Goal: Find specific page/section

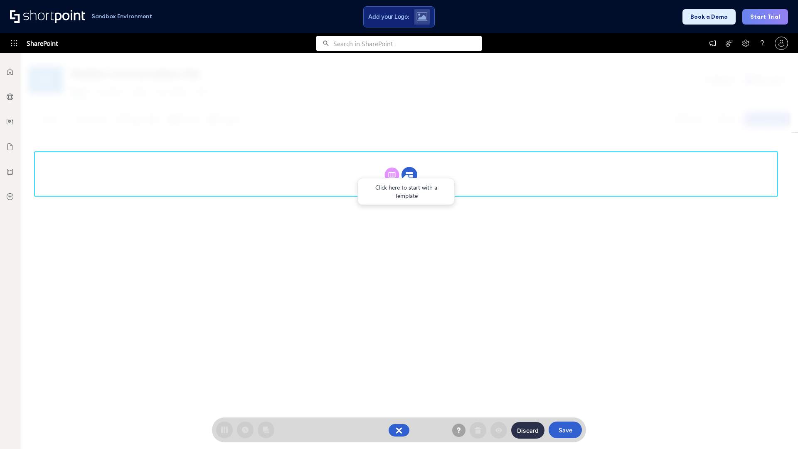
click at [409, 175] on circle at bounding box center [410, 175] width 16 height 16
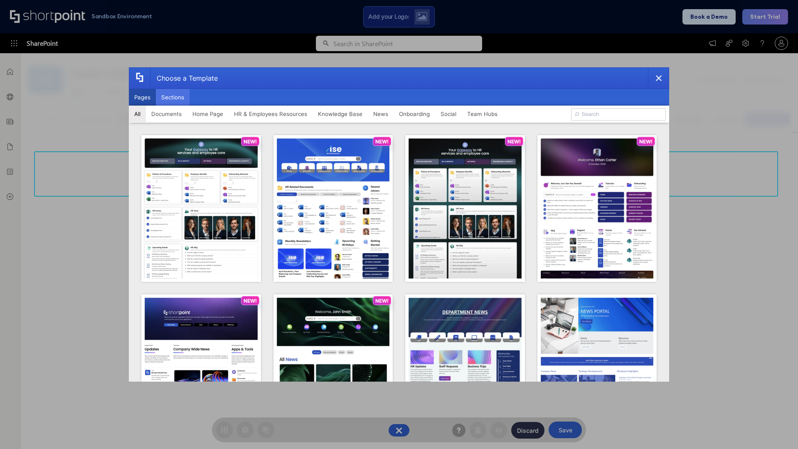
click at [172, 97] on button "Sections" at bounding box center [173, 97] width 34 height 17
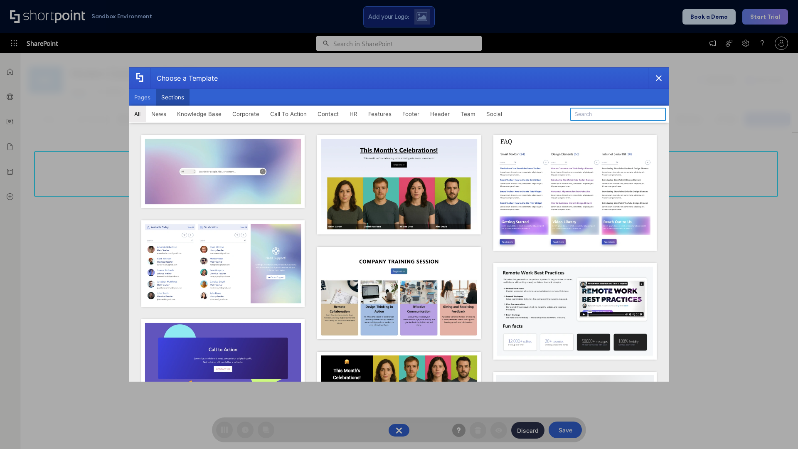
type input "Contact Us 1"
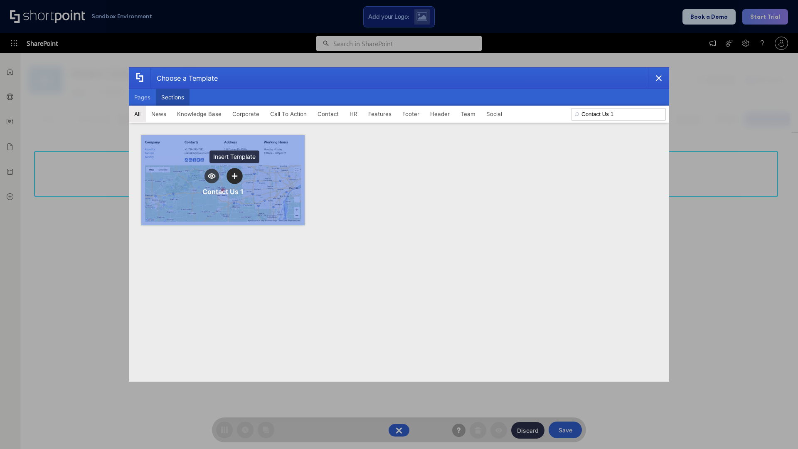
click at [234, 176] on icon "template selector" at bounding box center [235, 176] width 6 height 6
